Goal: Task Accomplishment & Management: Manage account settings

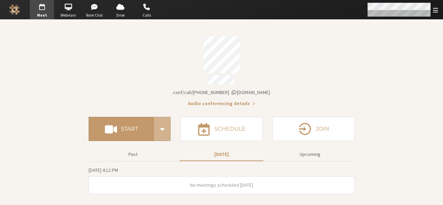
click at [437, 15] on div "Open menu" at bounding box center [402, 9] width 82 height 19
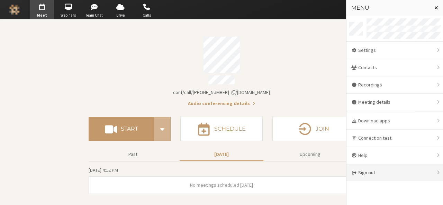
click at [399, 175] on div "Sign out" at bounding box center [394, 172] width 97 height 17
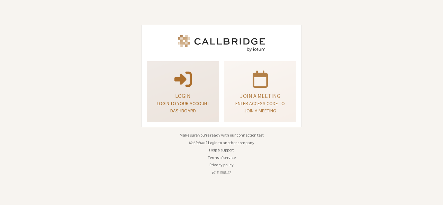
click at [202, 117] on div "Login Login to your account dashboard" at bounding box center [183, 92] width 65 height 56
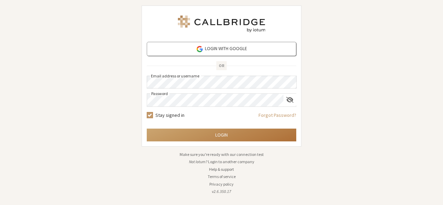
click at [226, 136] on button "Login" at bounding box center [222, 135] width 150 height 13
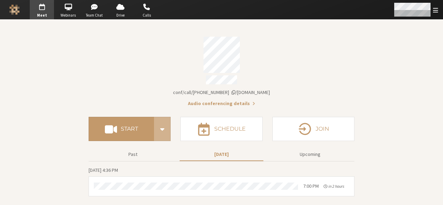
click at [435, 8] on span "Open menu" at bounding box center [435, 10] width 5 height 7
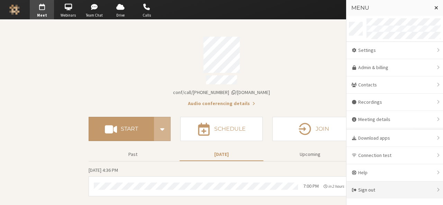
click at [384, 194] on div "Sign out" at bounding box center [394, 190] width 97 height 17
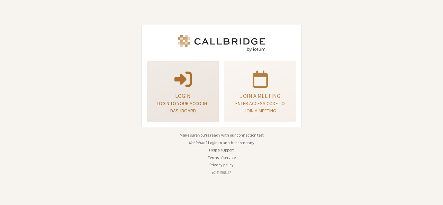
click at [213, 108] on div "Login Login to your account dashboard" at bounding box center [183, 92] width 65 height 56
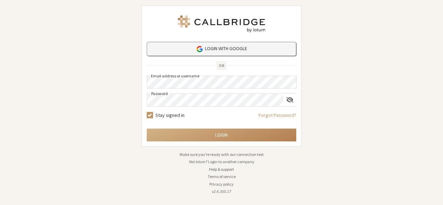
click at [219, 44] on link "Login with Google" at bounding box center [222, 49] width 150 height 14
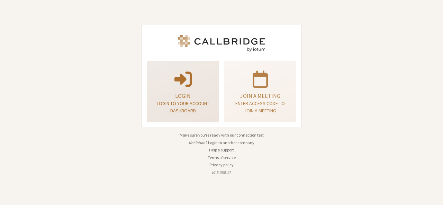
click at [195, 97] on p "Login" at bounding box center [182, 96] width 55 height 8
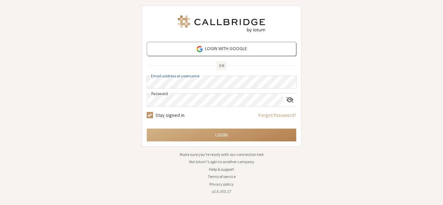
click at [140, 93] on div "Login with Google OR Email address or username Password Stay signed in Forgot P…" at bounding box center [222, 103] width 170 height 196
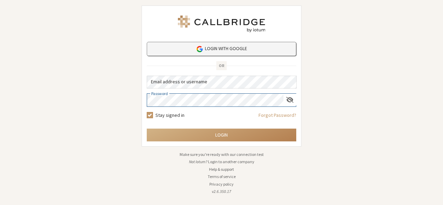
click at [220, 47] on link "Login with Google" at bounding box center [222, 49] width 150 height 14
